Goal: Check status: Check status

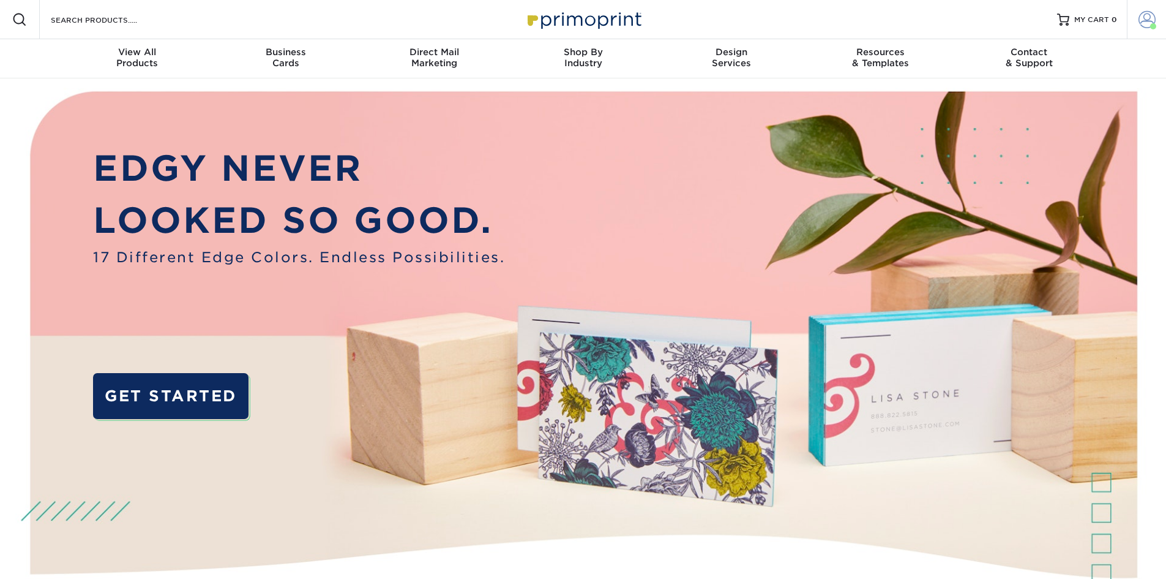
click at [1139, 20] on span at bounding box center [1147, 19] width 17 height 17
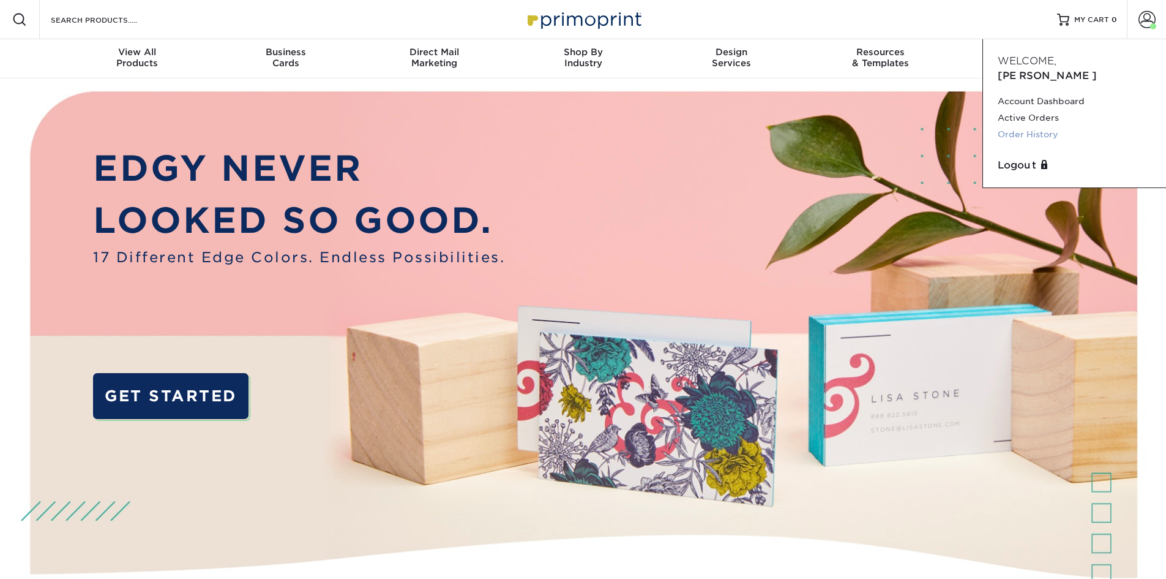
click at [1035, 126] on link "Order History" at bounding box center [1075, 134] width 154 height 17
click at [1022, 126] on link "Order History" at bounding box center [1075, 134] width 154 height 17
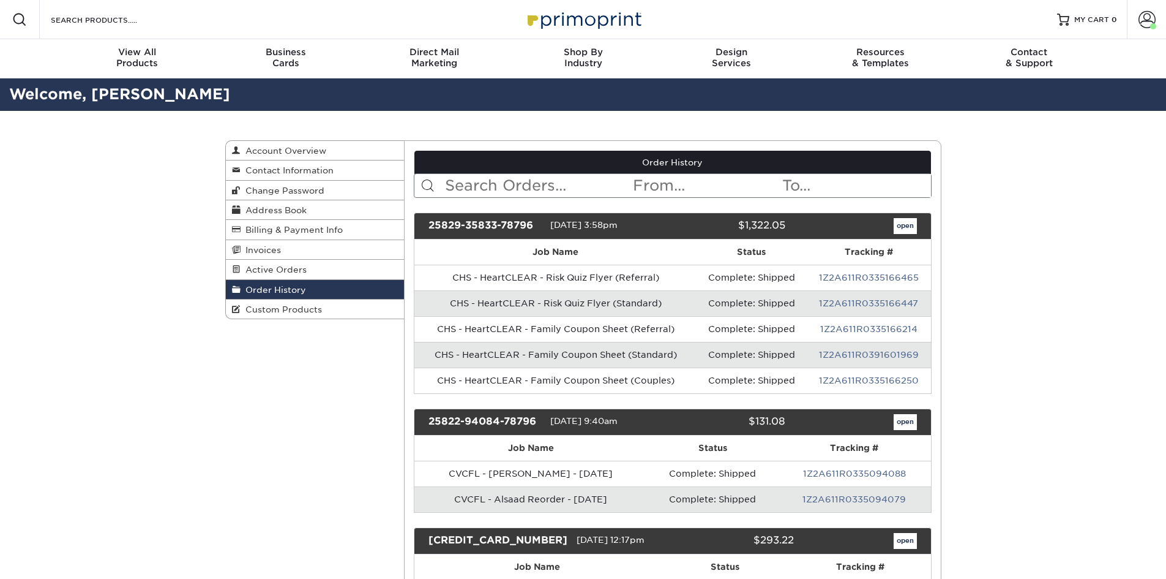
click at [562, 182] on input "text" at bounding box center [538, 185] width 188 height 23
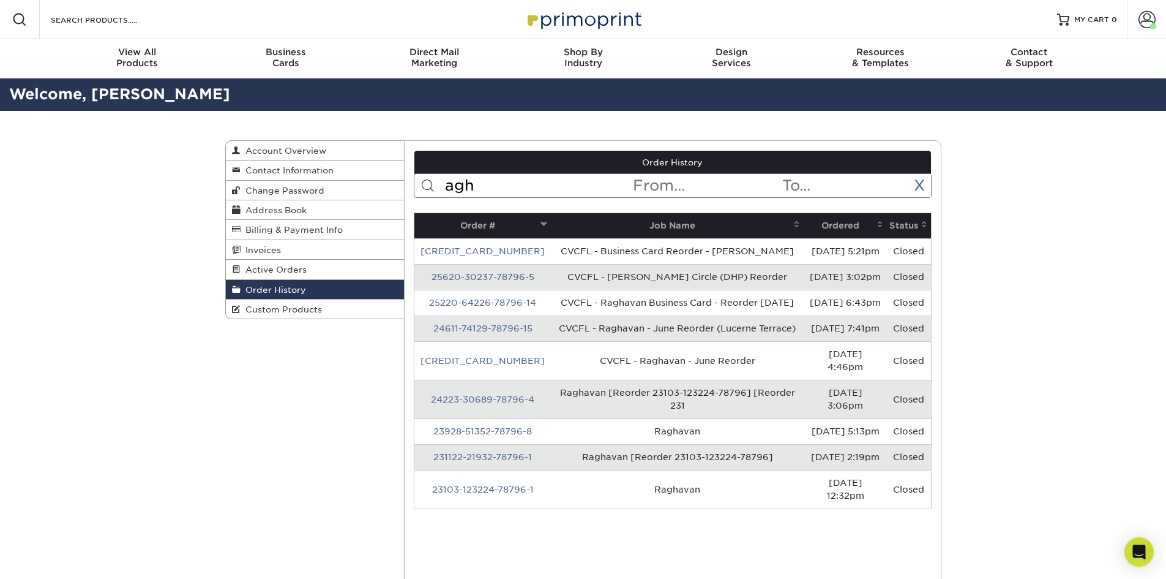
click at [500, 186] on input "agh" at bounding box center [538, 185] width 188 height 23
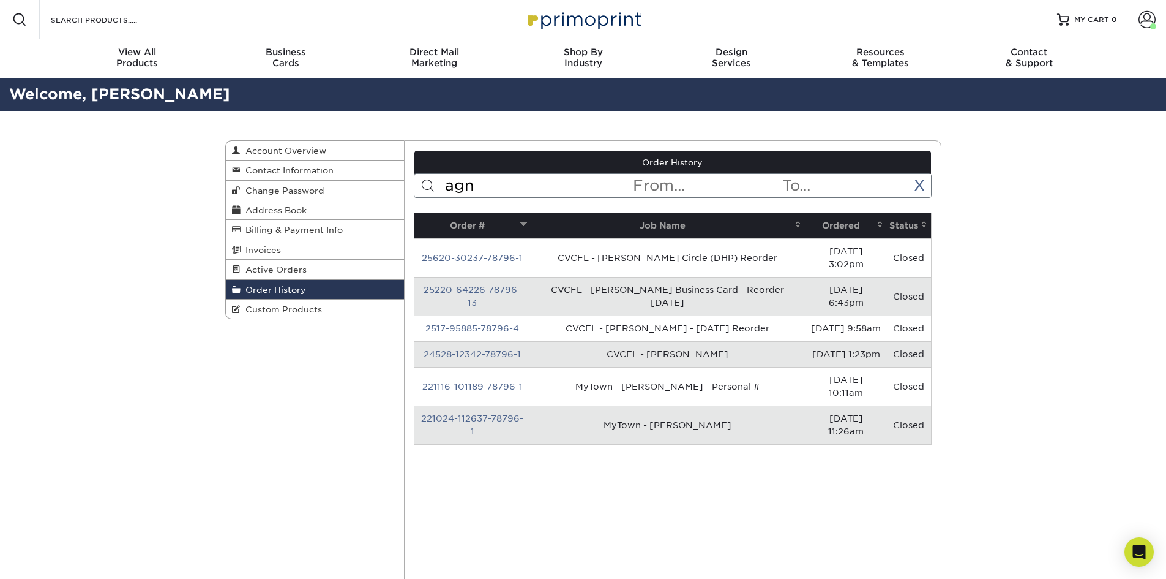
type input "agn"
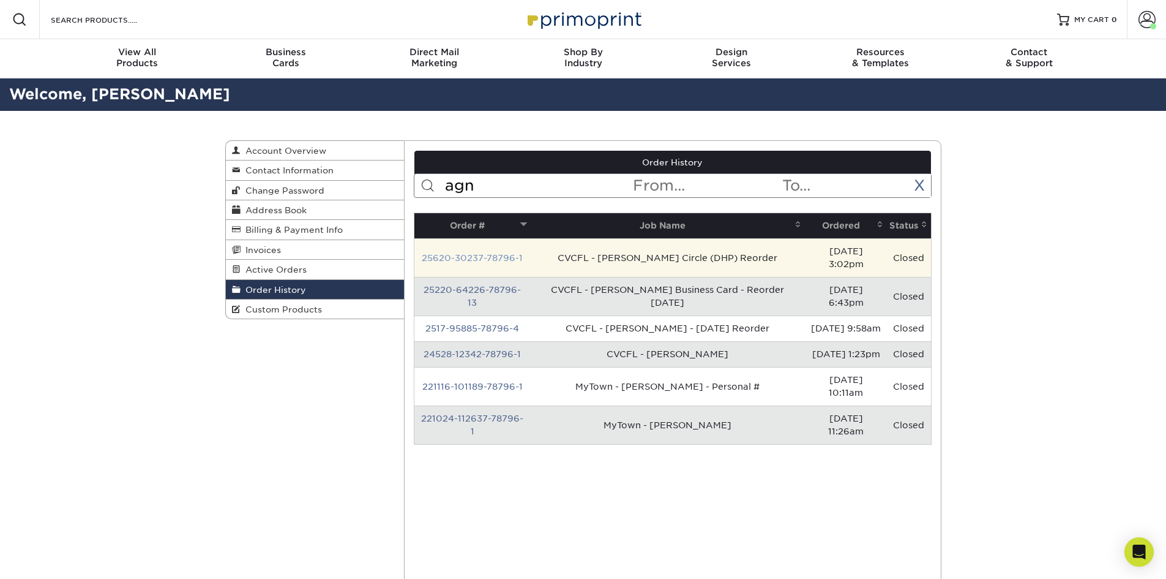
click at [507, 260] on link "25620-30237-78796-1" at bounding box center [472, 258] width 101 height 10
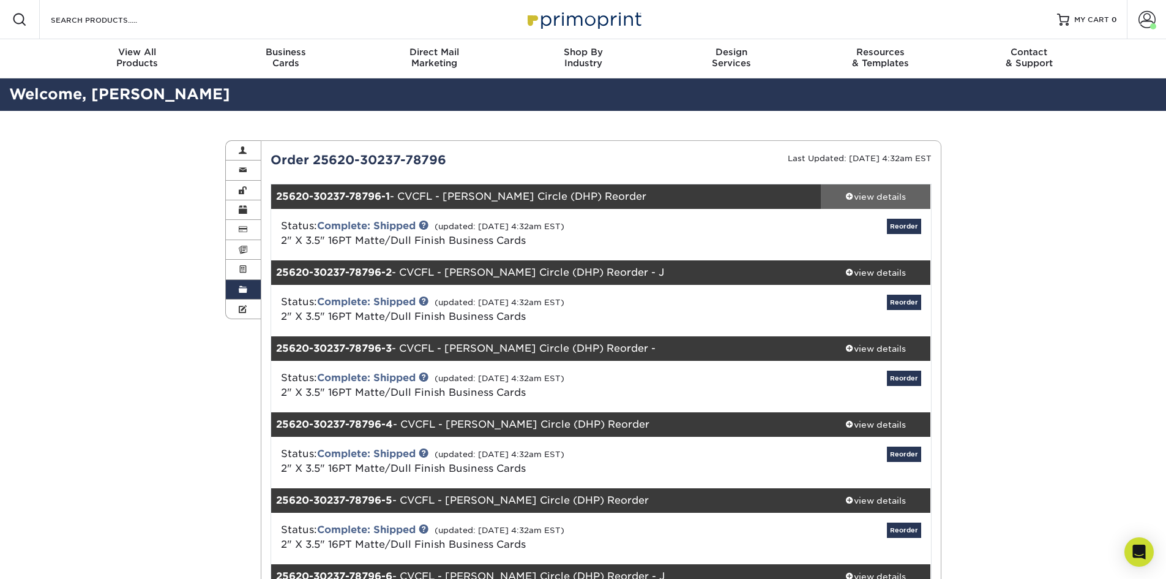
click at [877, 196] on div "view details" at bounding box center [876, 196] width 110 height 12
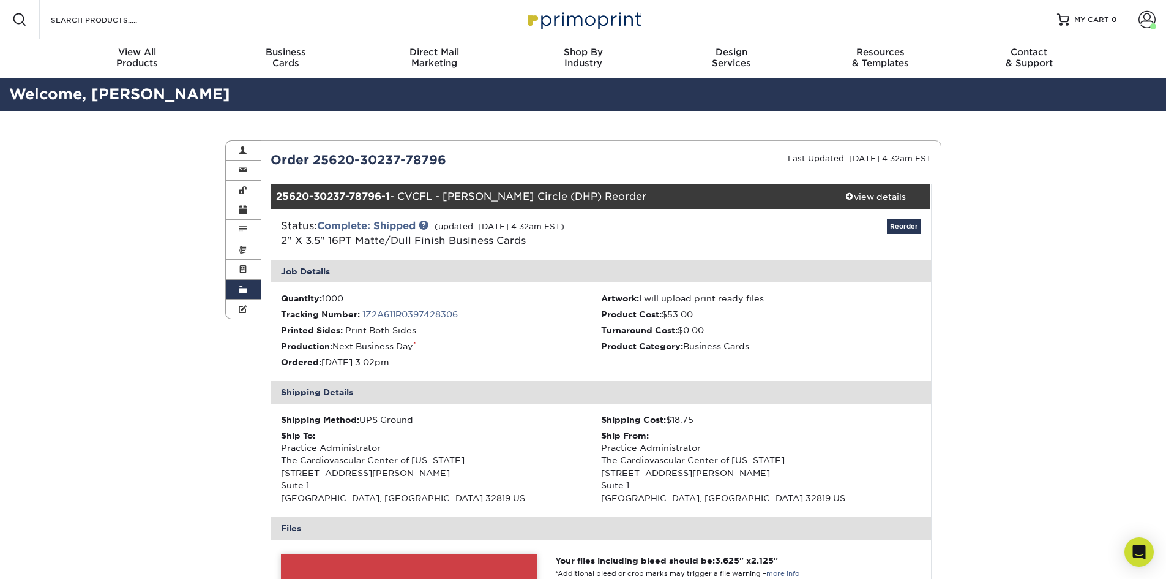
drag, startPoint x: 335, startPoint y: 486, endPoint x: 276, endPoint y: 476, distance: 60.2
click at [276, 476] on div "Shipping Method: UPS Ground Shipping Cost: $18.75 Ship To: Practice Administrat…" at bounding box center [601, 460] width 660 height 114
copy div "[STREET_ADDRESS][PERSON_NAME]"
